Goal: Find specific page/section: Find specific page/section

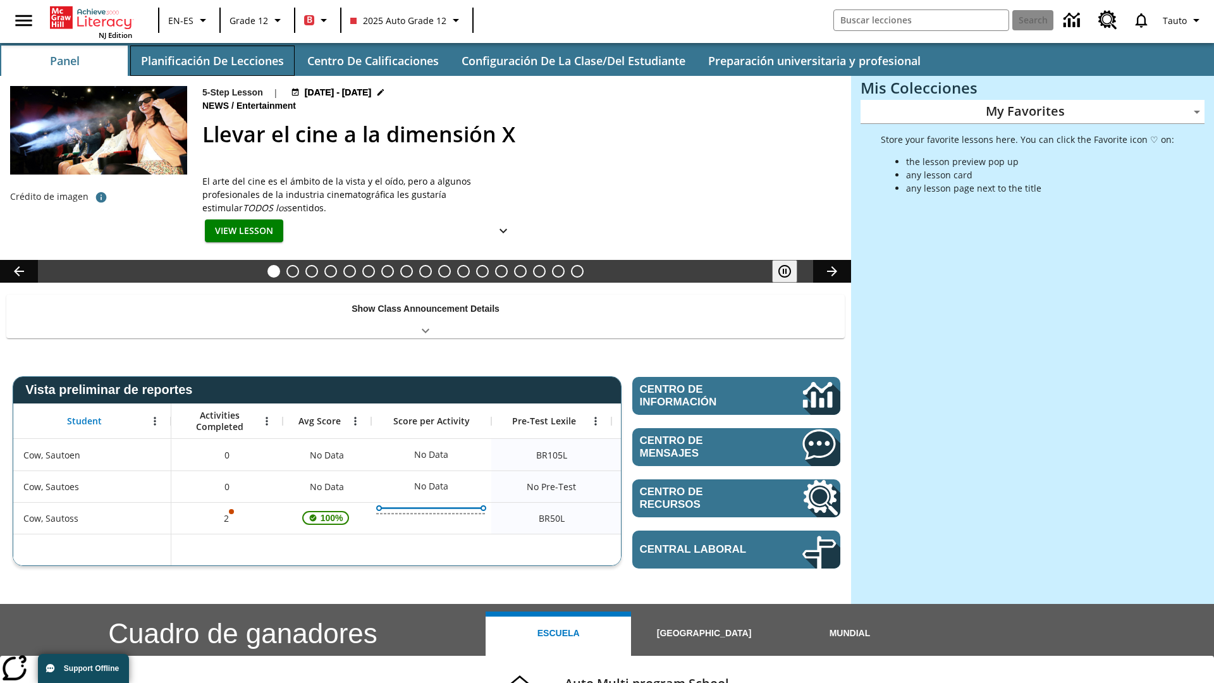
click at [212, 61] on button "Planificación de lecciones" at bounding box center [212, 61] width 164 height 30
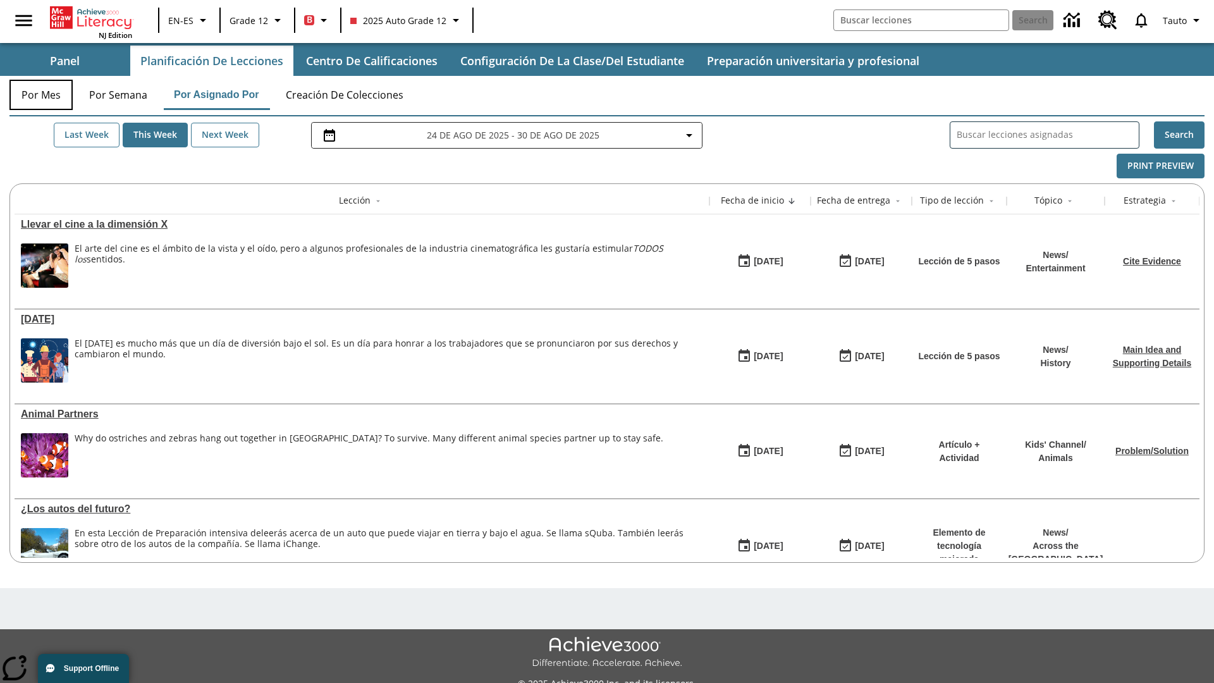
click at [41, 95] on button "Por mes" at bounding box center [40, 95] width 63 height 30
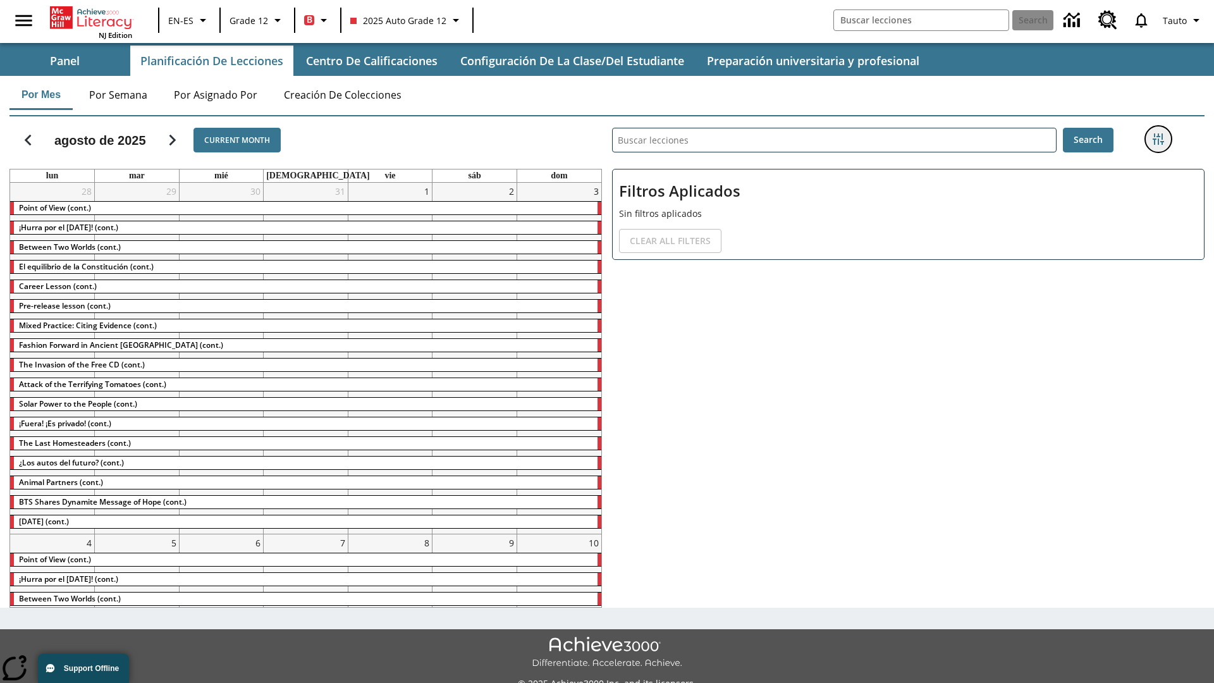
click at [1158, 139] on icon "Menú lateral de filtros" at bounding box center [1157, 138] width 11 height 11
